Goal: Transaction & Acquisition: Purchase product/service

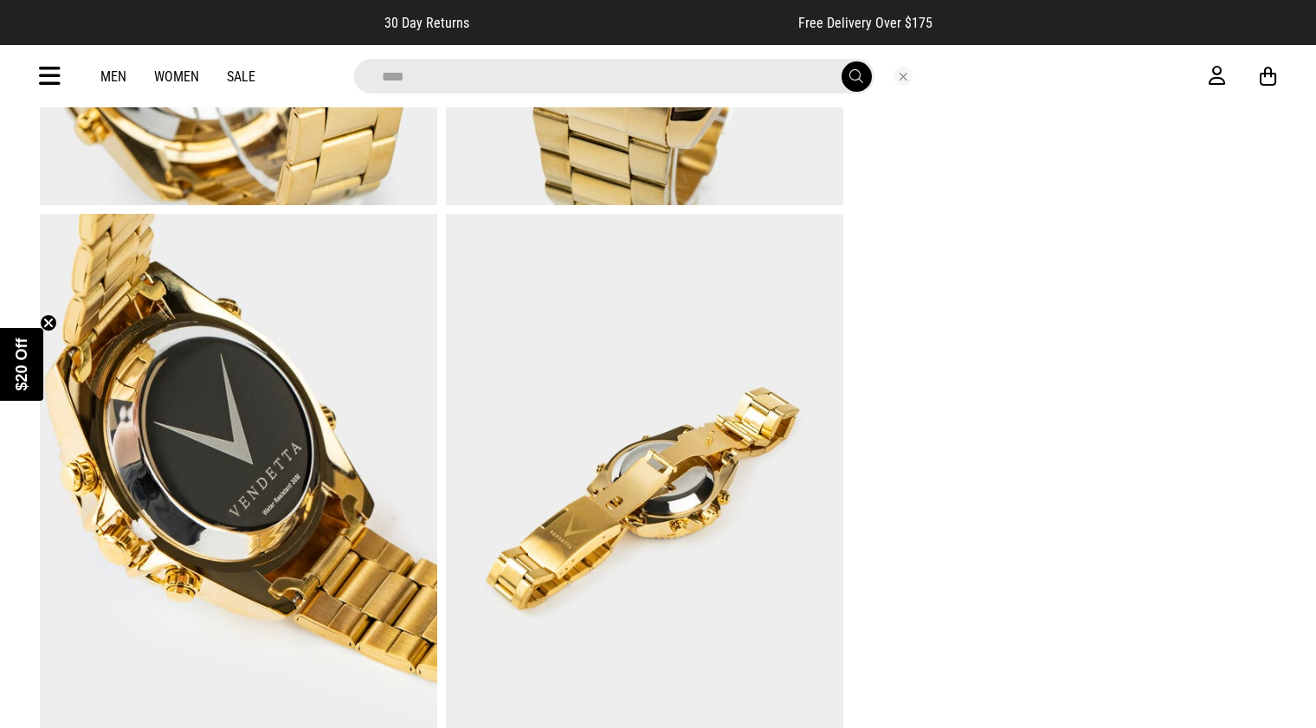
type input "****"
click at [855, 76] on button "submit" at bounding box center [856, 76] width 30 height 30
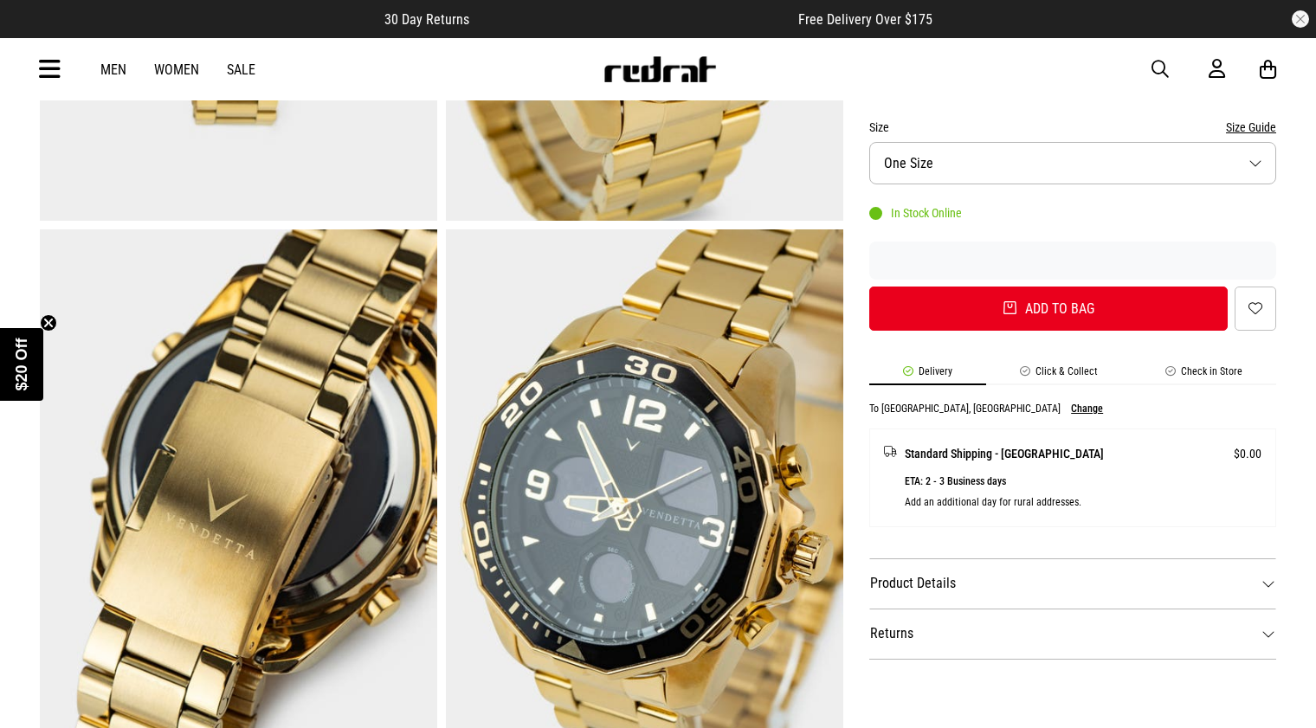
scroll to position [515, 0]
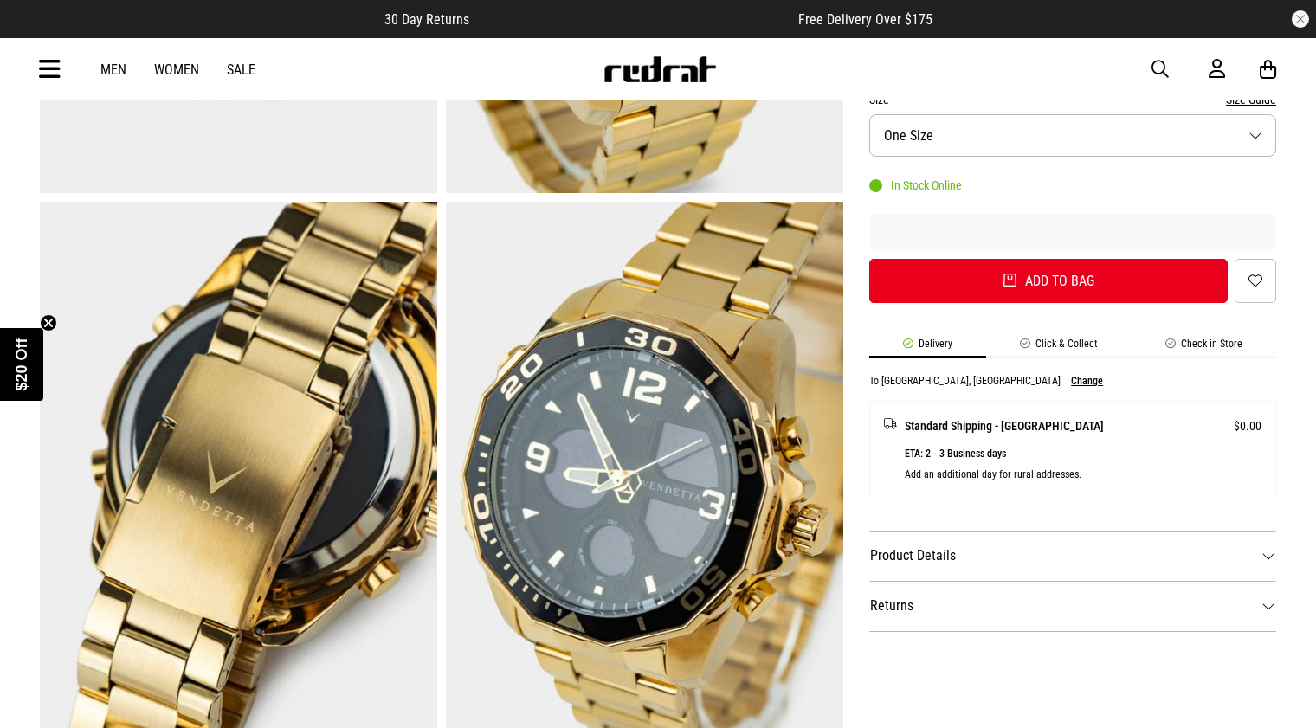
click at [1009, 549] on dt "Product Details" at bounding box center [1072, 556] width 407 height 50
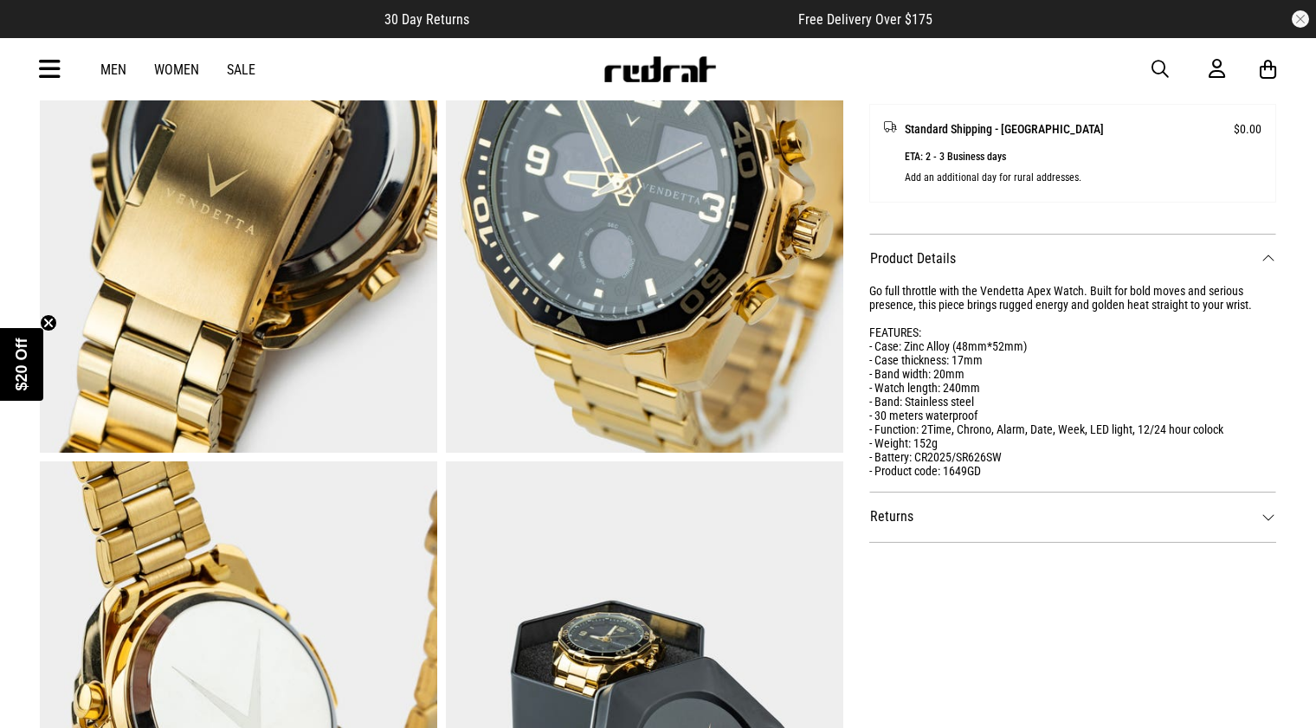
scroll to position [819, 0]
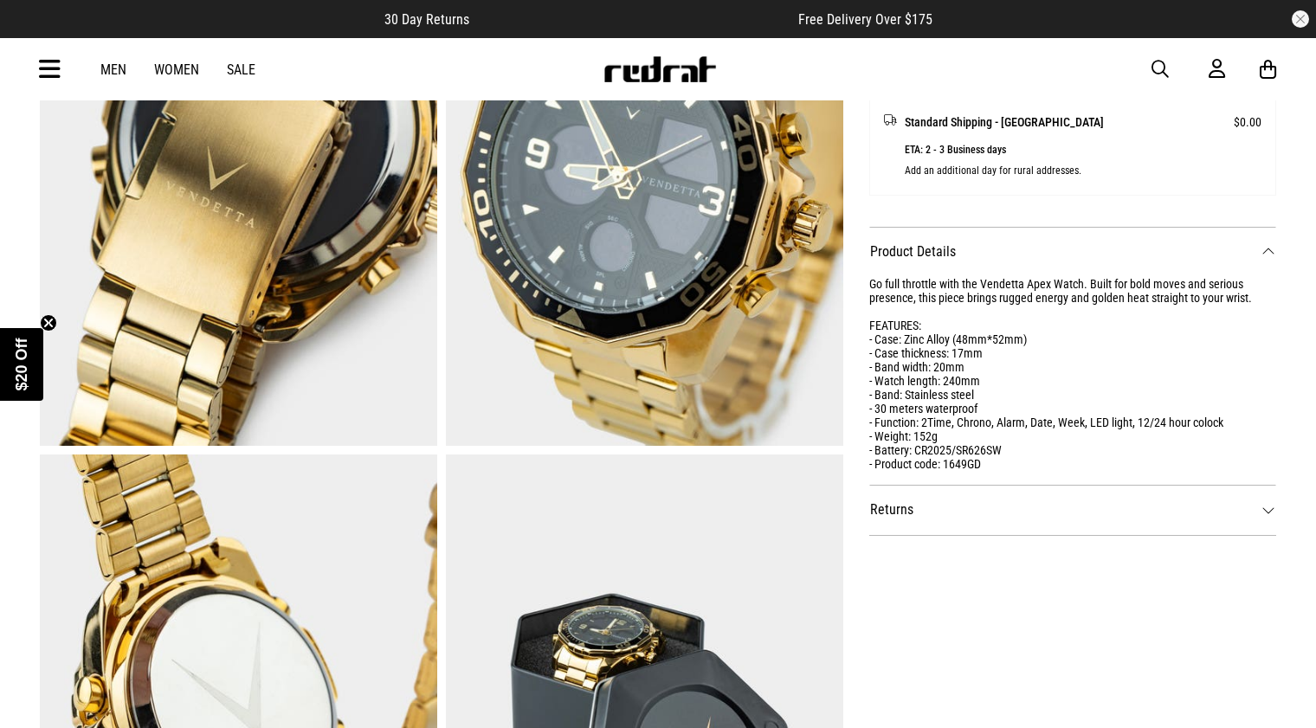
click at [626, 344] on img at bounding box center [644, 172] width 397 height 548
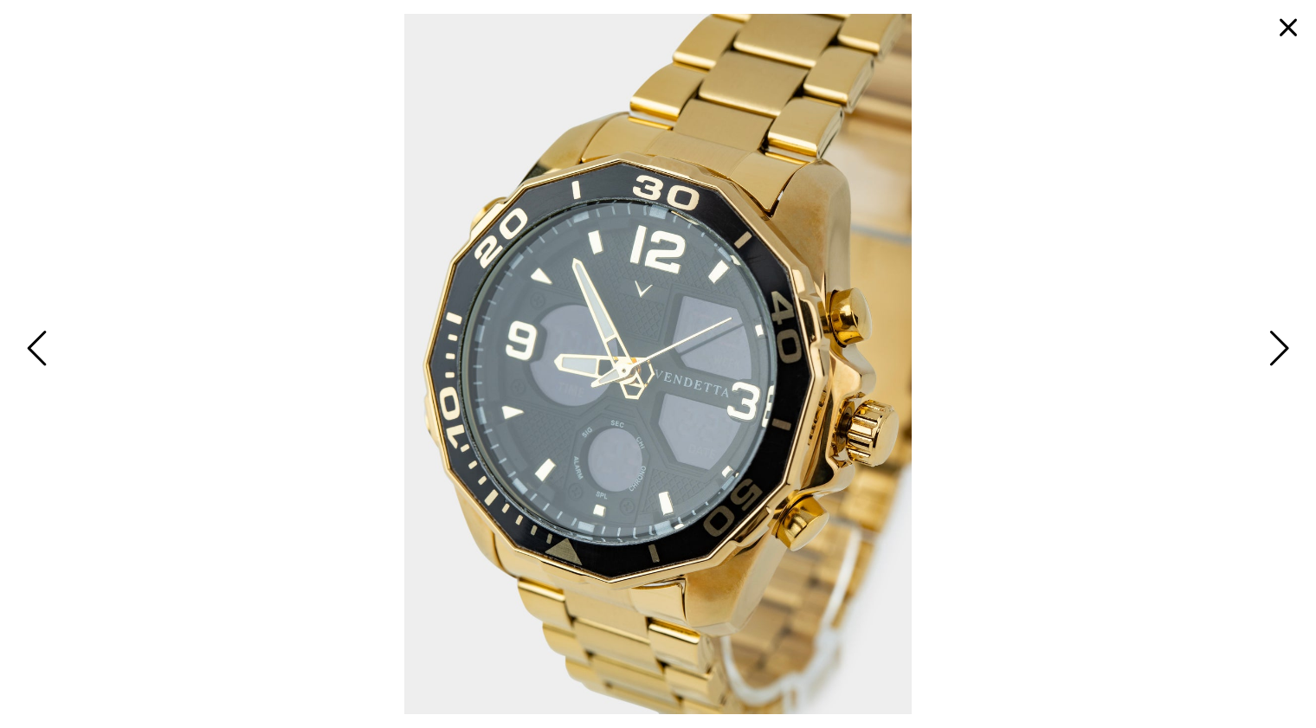
click at [1289, 33] on button "button" at bounding box center [1288, 28] width 42 height 42
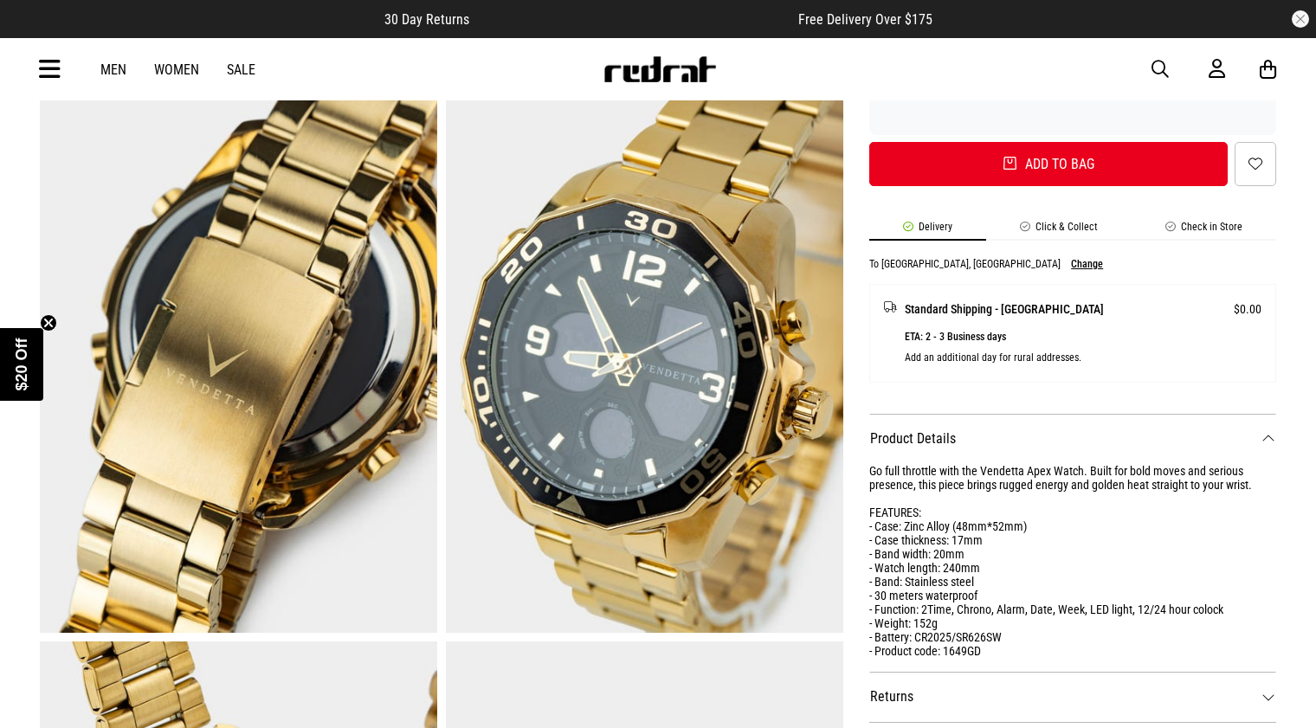
scroll to position [630, 0]
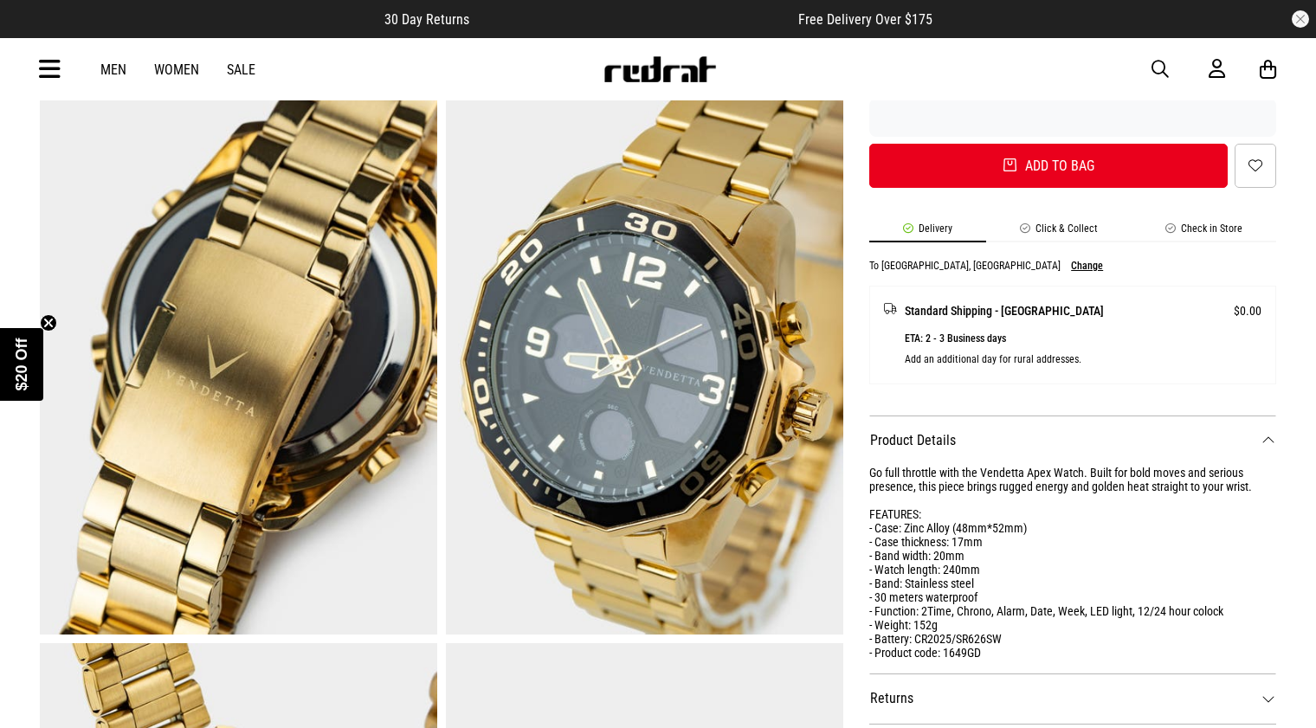
click at [703, 460] on img at bounding box center [644, 361] width 397 height 548
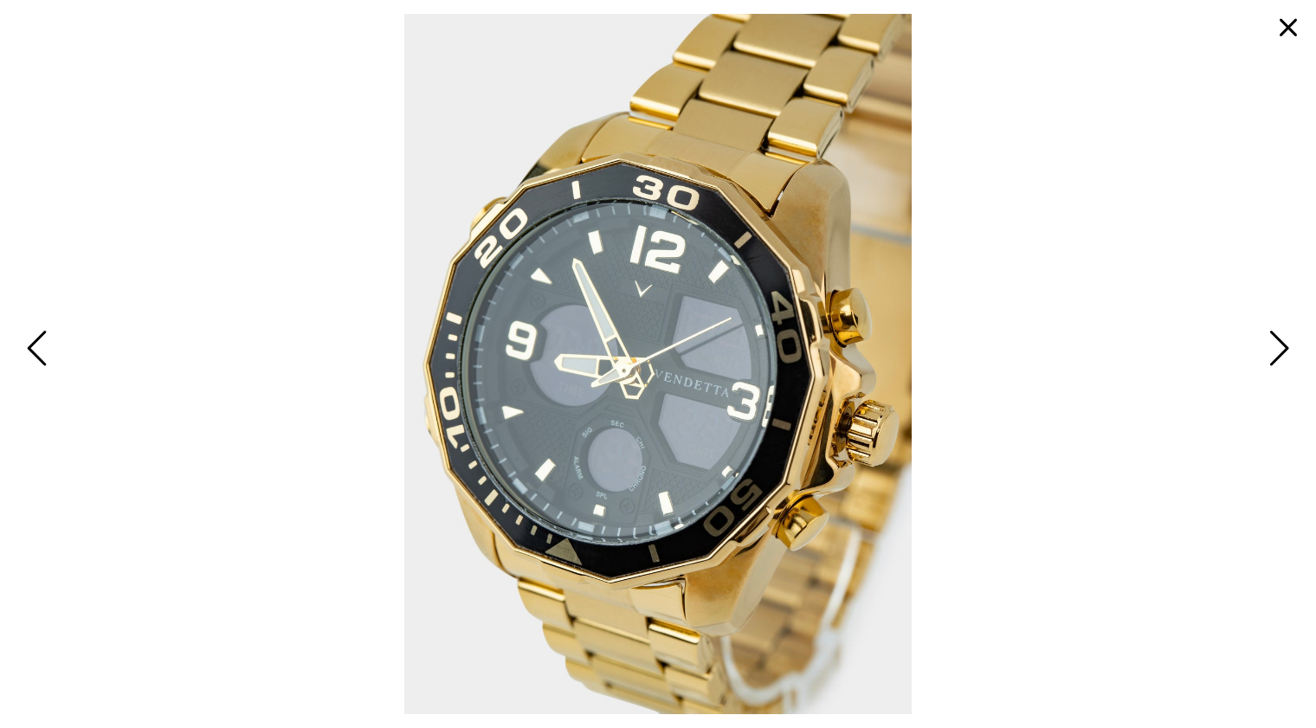
click at [35, 352] on span "Previous" at bounding box center [39, 350] width 27 height 50
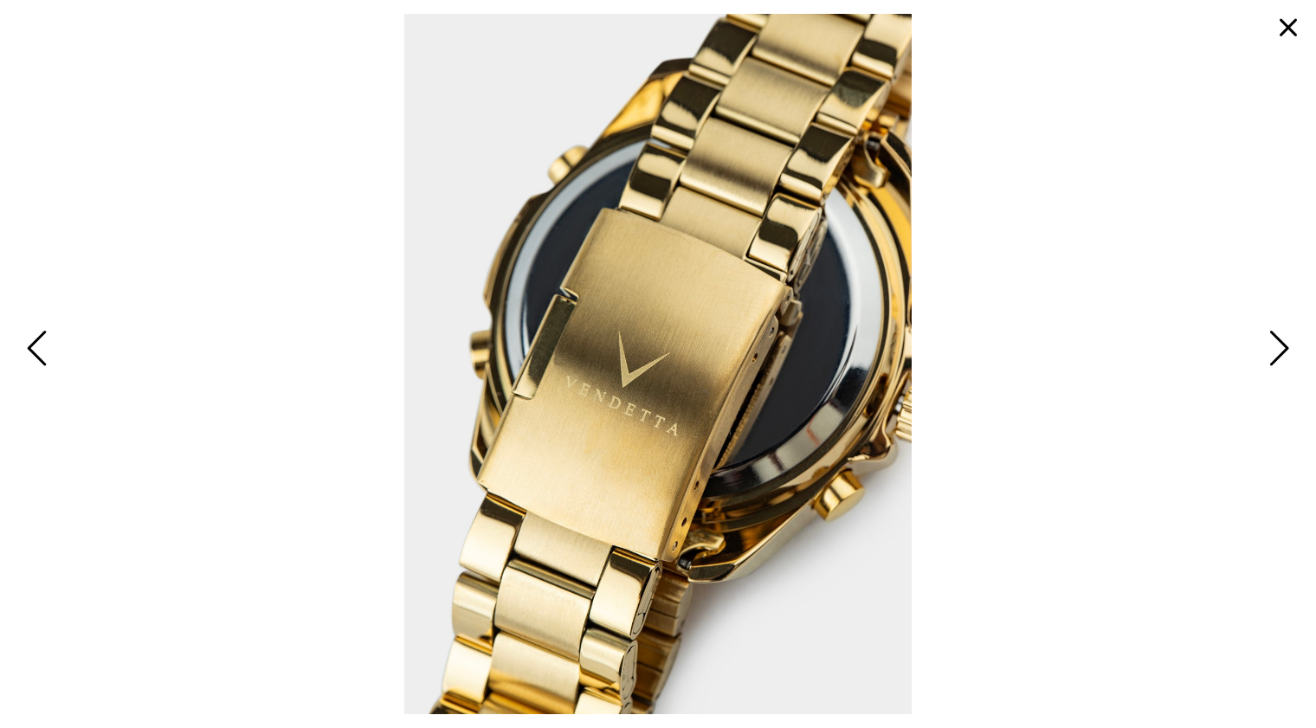
click at [35, 352] on span "Previous" at bounding box center [39, 350] width 27 height 50
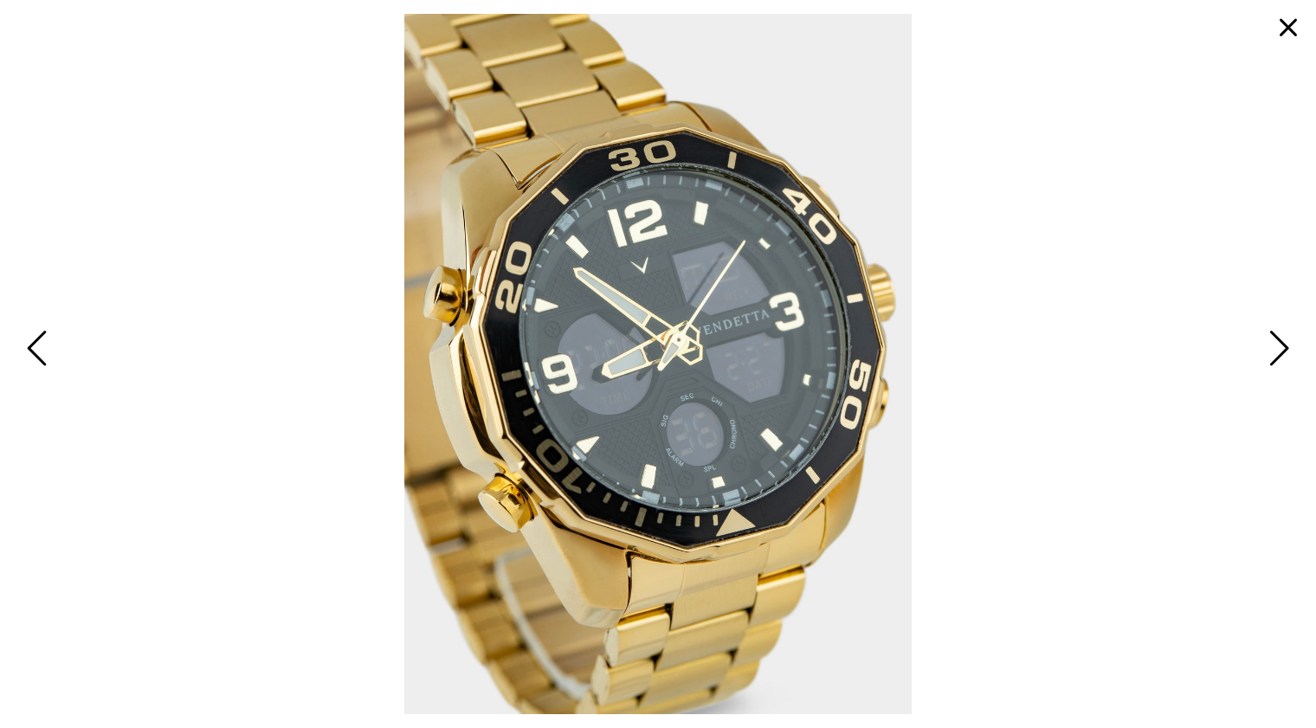
click at [35, 352] on span "Previous" at bounding box center [39, 350] width 27 height 50
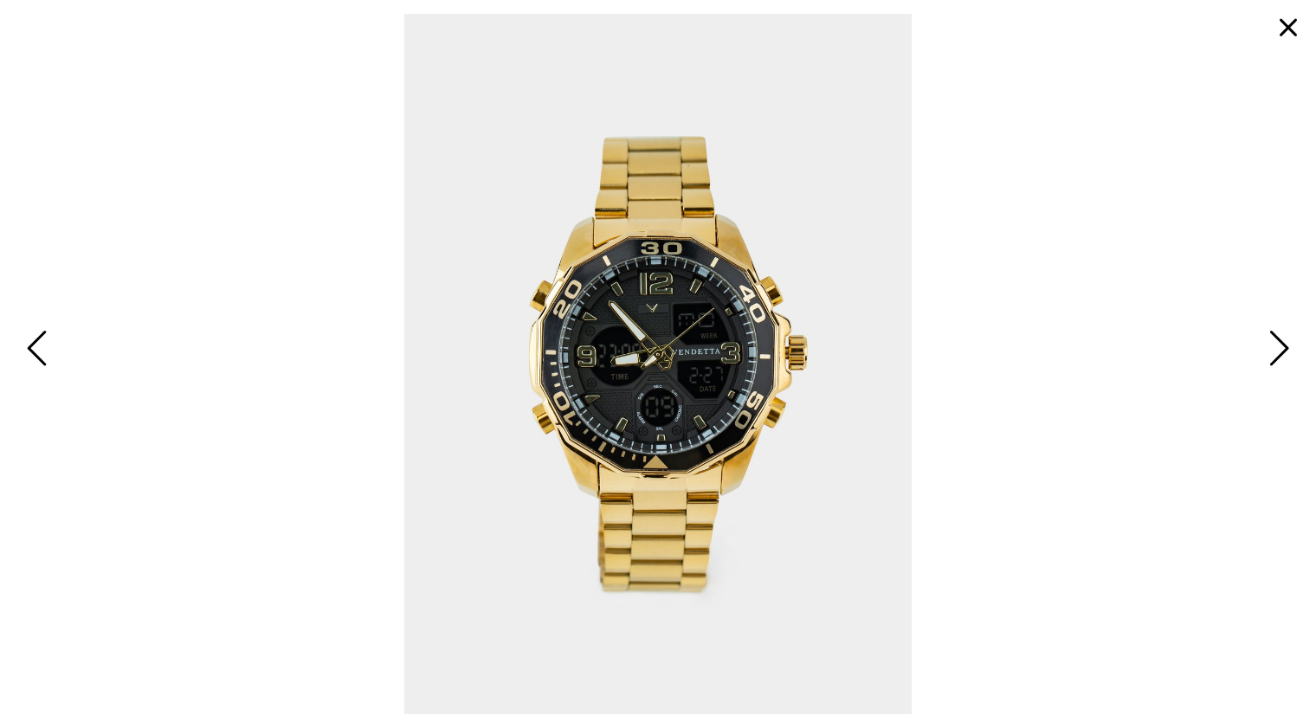
click at [1277, 356] on span "Next" at bounding box center [1276, 350] width 27 height 50
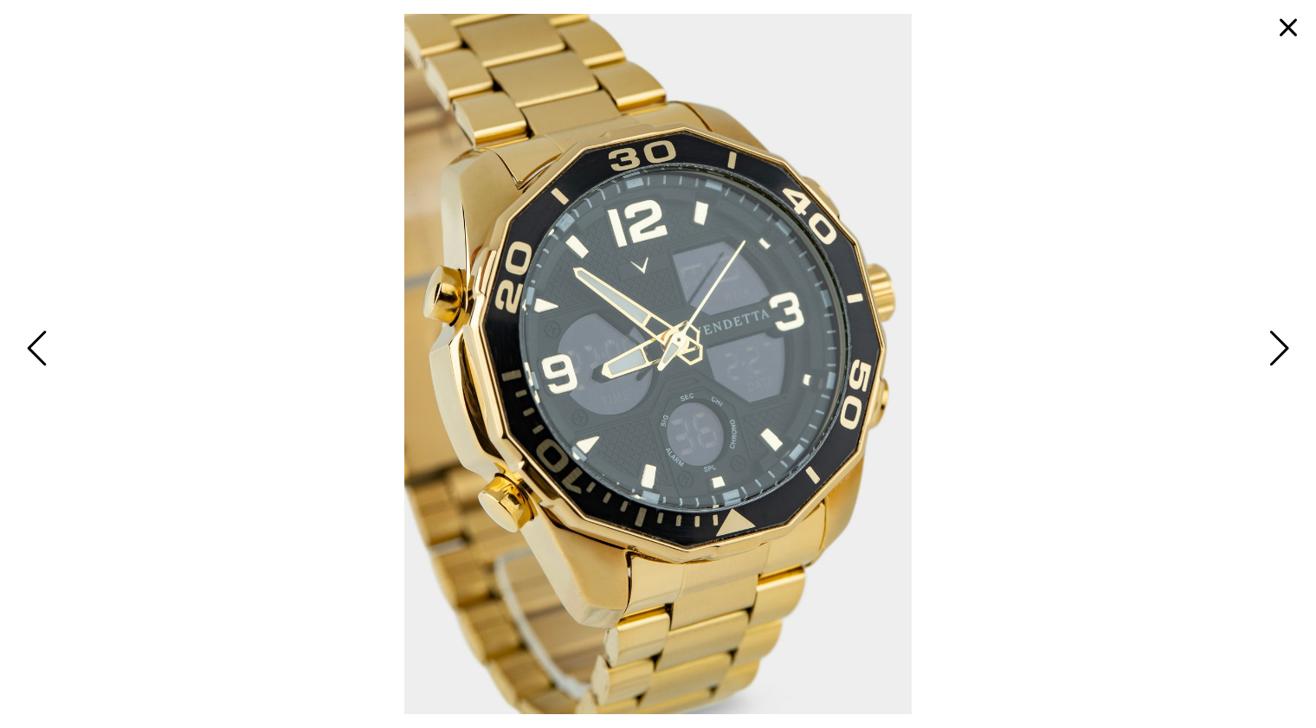
click at [1277, 356] on span "Next" at bounding box center [1276, 350] width 27 height 50
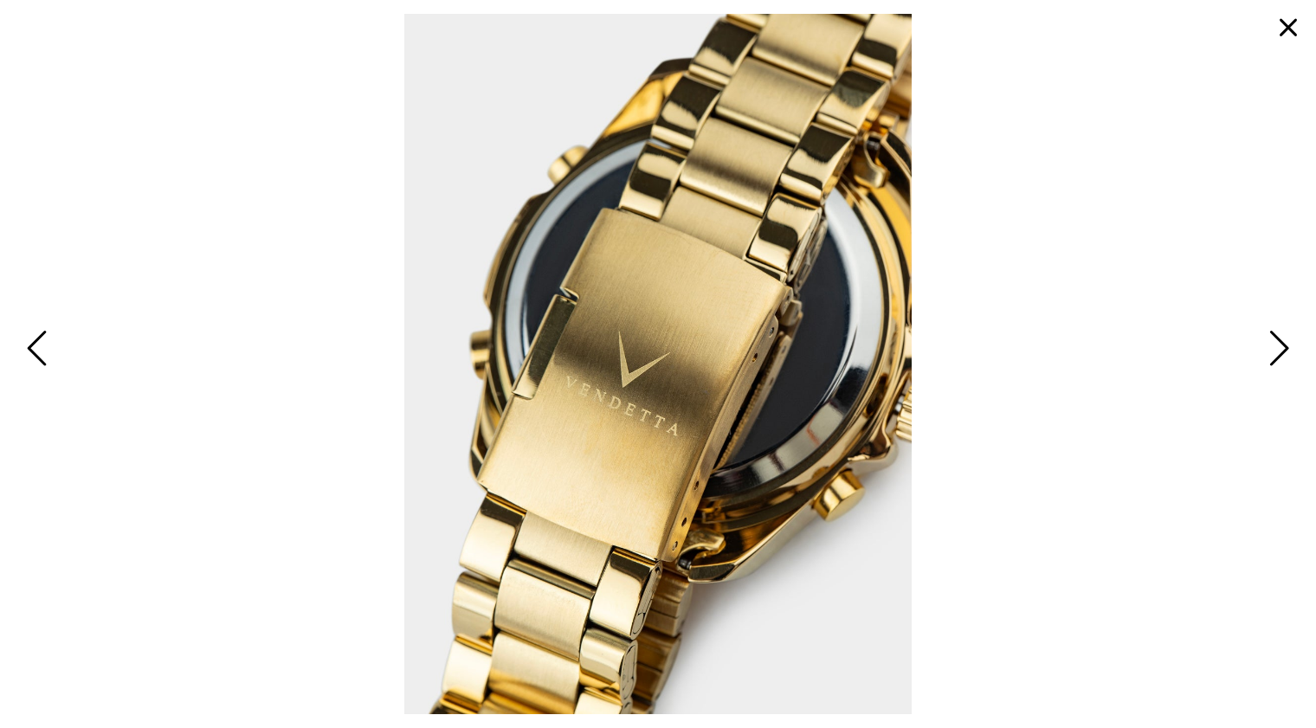
click at [1277, 356] on span "Next" at bounding box center [1276, 350] width 27 height 50
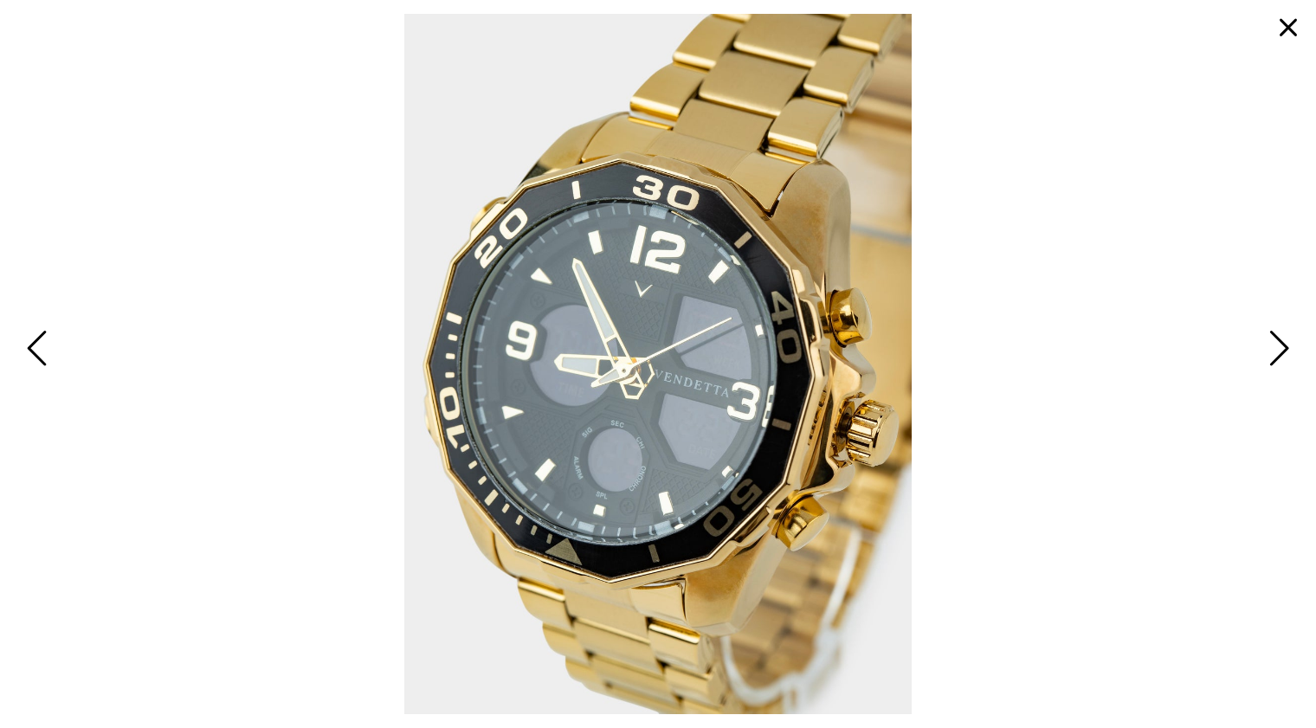
click at [1277, 356] on span "Next" at bounding box center [1276, 350] width 27 height 50
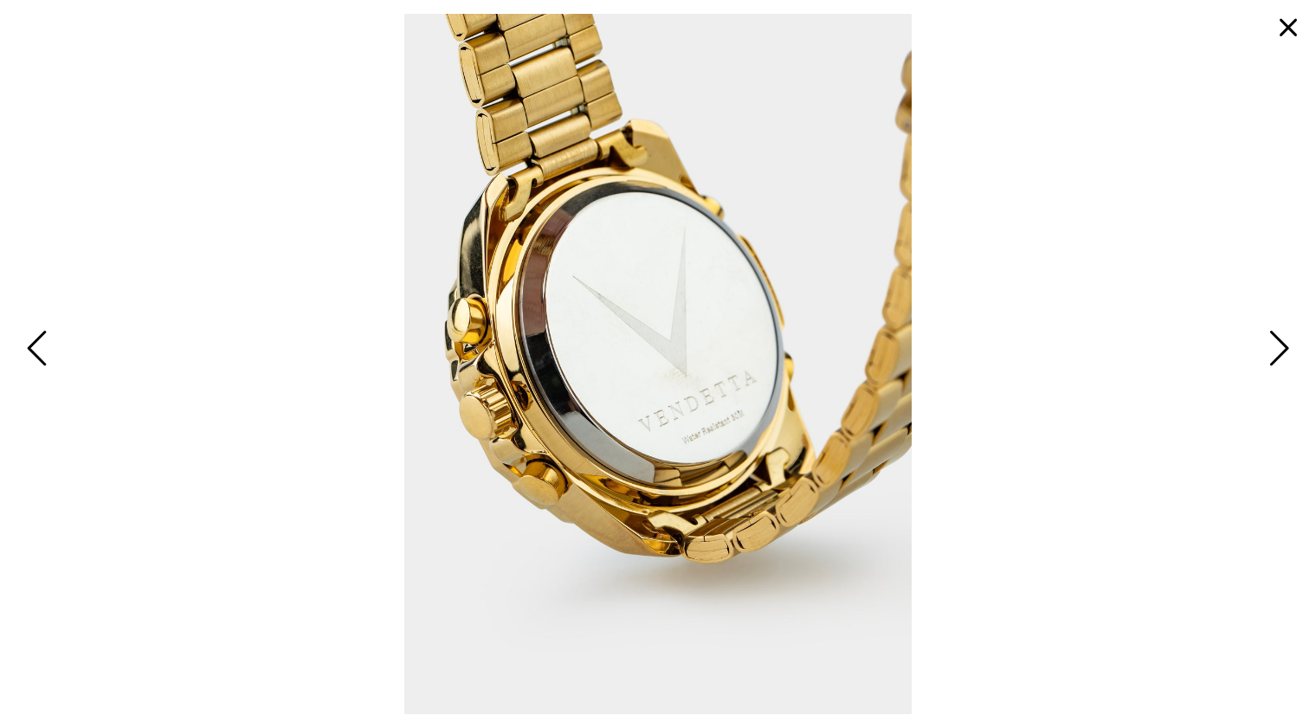
click at [1277, 356] on span "Next" at bounding box center [1276, 350] width 27 height 50
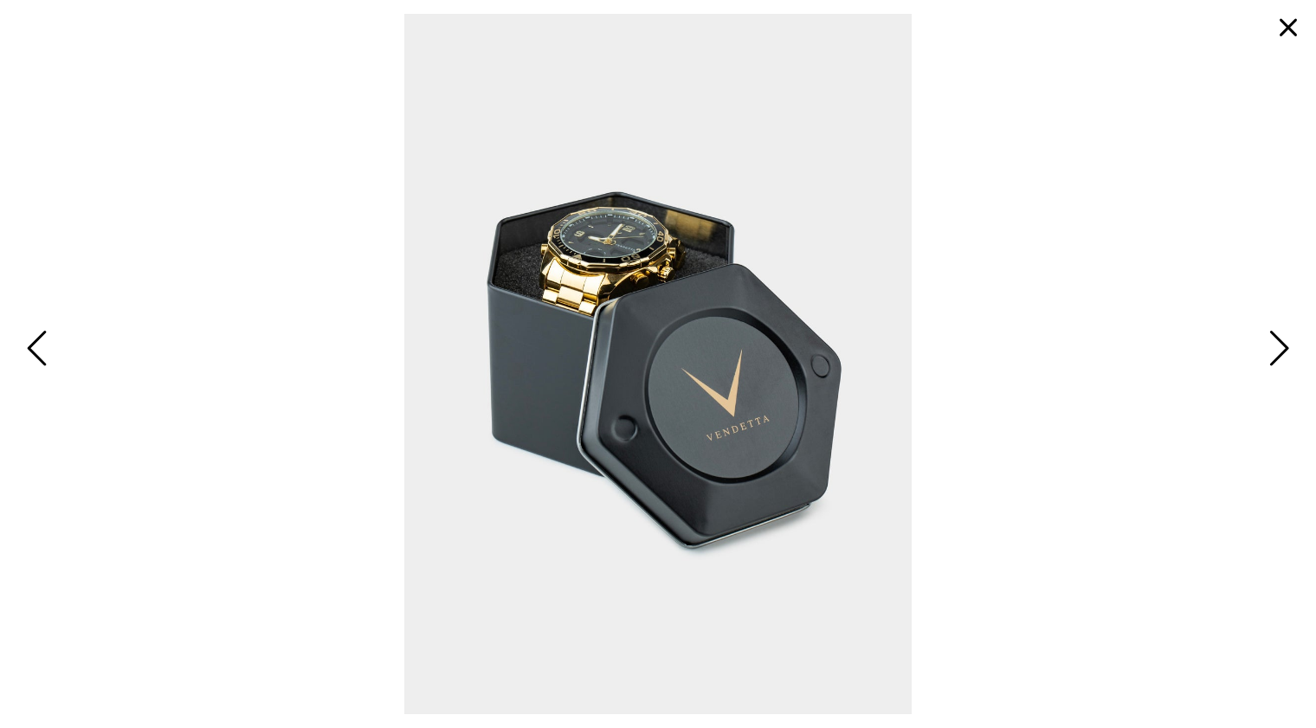
click at [1277, 356] on span "Next" at bounding box center [1276, 350] width 27 height 50
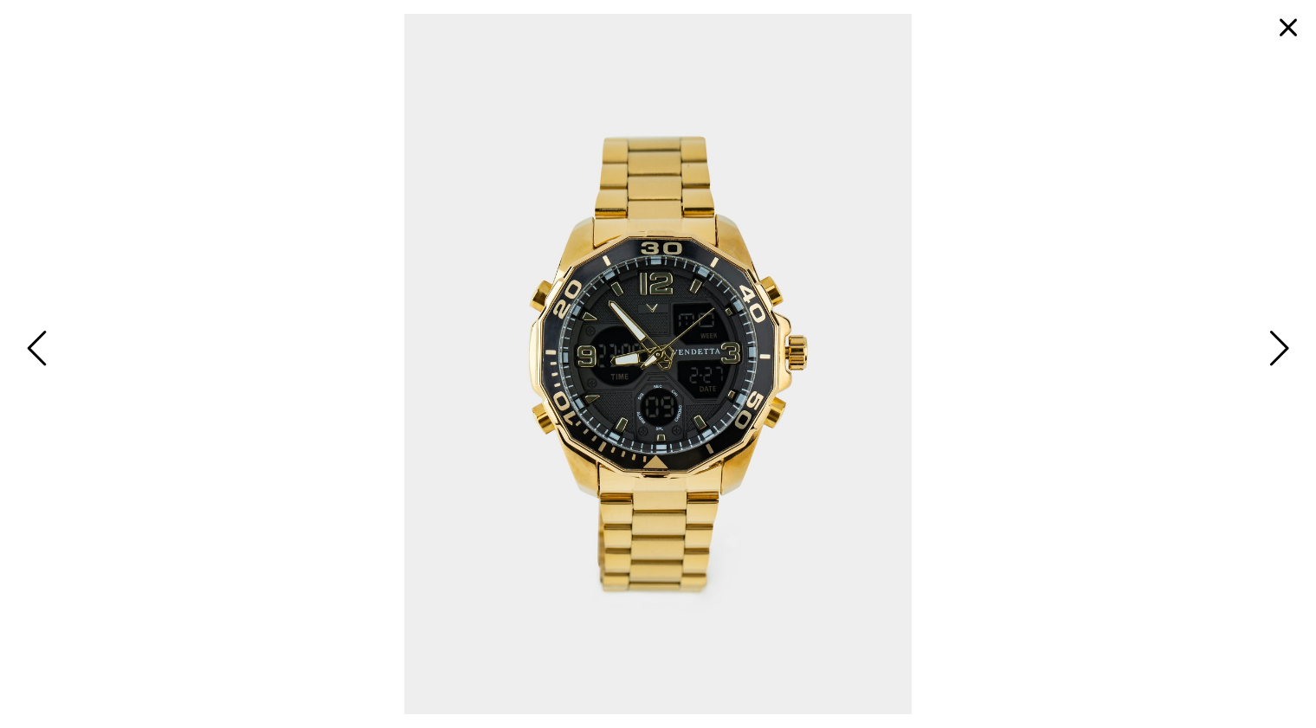
click at [1286, 27] on button "button" at bounding box center [1288, 28] width 42 height 42
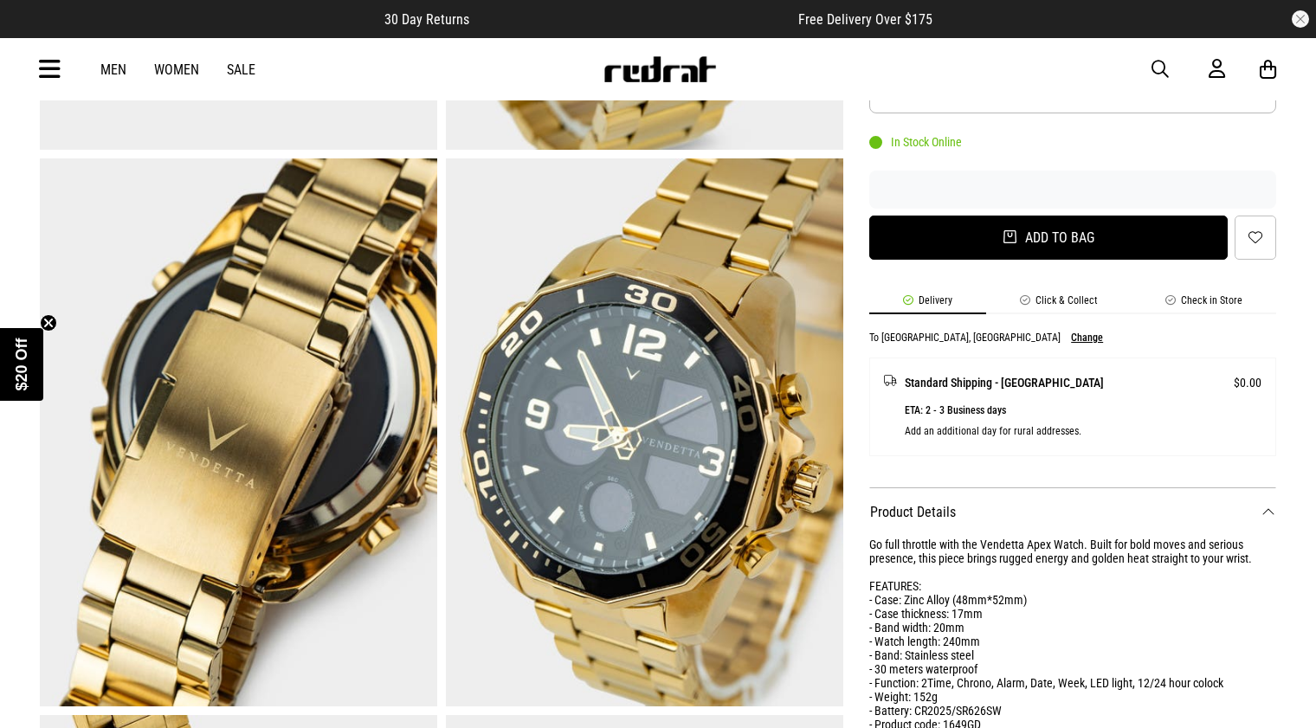
scroll to position [557, 0]
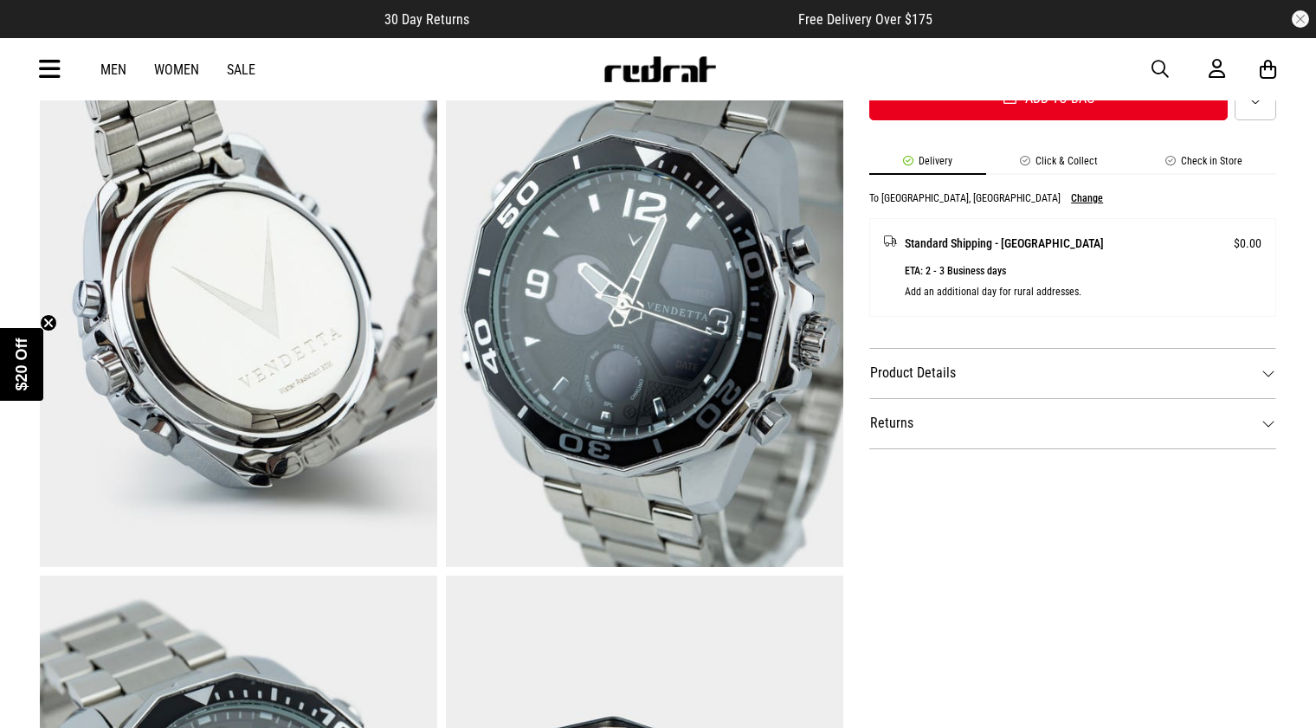
scroll to position [696, 0]
